Goal: Navigation & Orientation: Find specific page/section

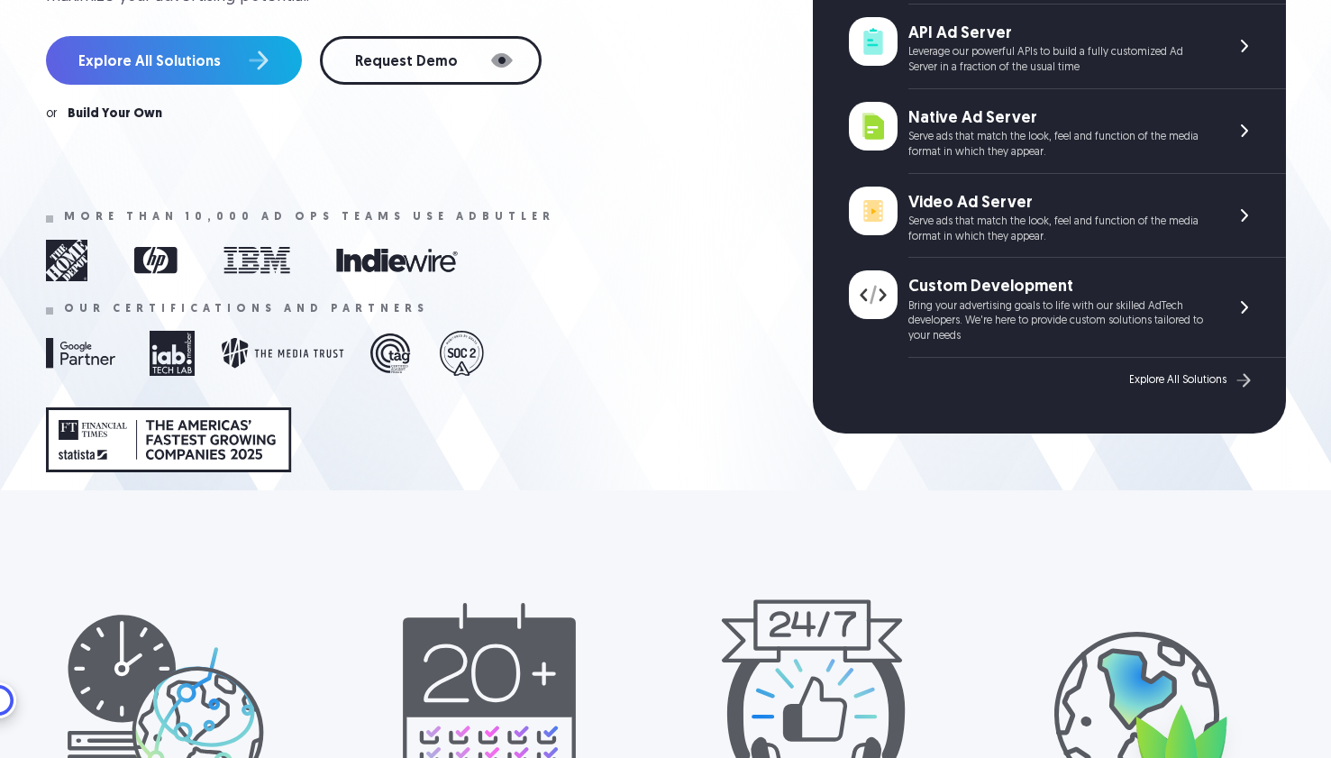
click at [584, 420] on div at bounding box center [418, 440] width 745 height 54
click at [737, 431] on div at bounding box center [418, 440] width 745 height 54
click at [734, 311] on div "Our certifications and partners" at bounding box center [418, 309] width 745 height 13
click at [1172, 379] on div "Explore All Solutions" at bounding box center [1177, 380] width 97 height 13
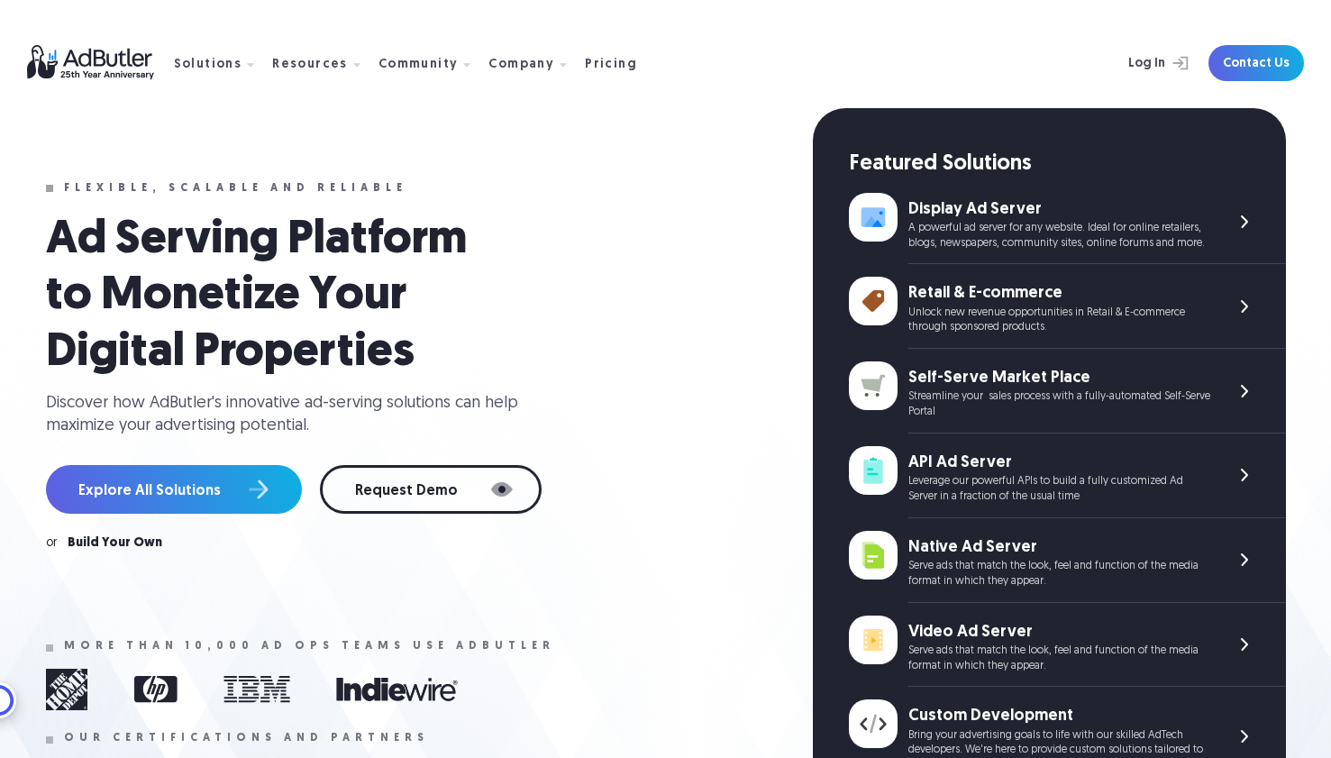
click at [979, 386] on div "Self-Serve Market Place" at bounding box center [1060, 378] width 302 height 23
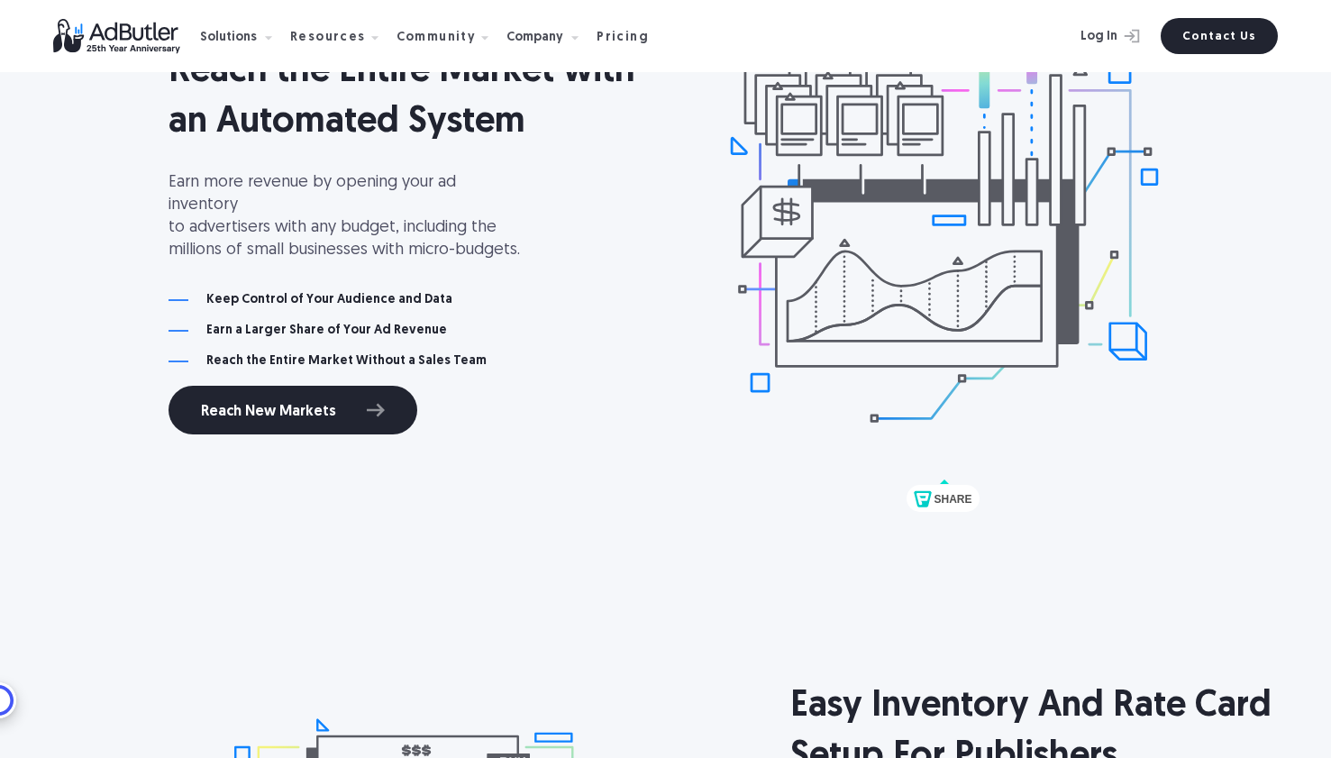
scroll to position [1932, 0]
